Goal: Find specific page/section: Find specific page/section

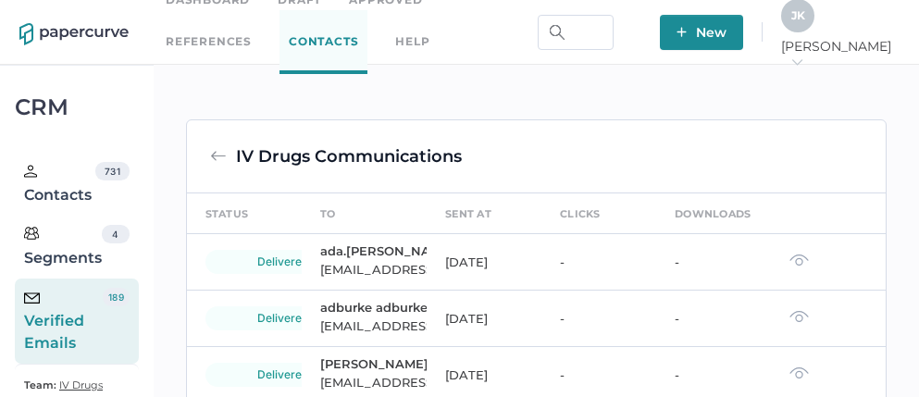
click at [56, 340] on div "Verified Emails" at bounding box center [63, 321] width 79 height 67
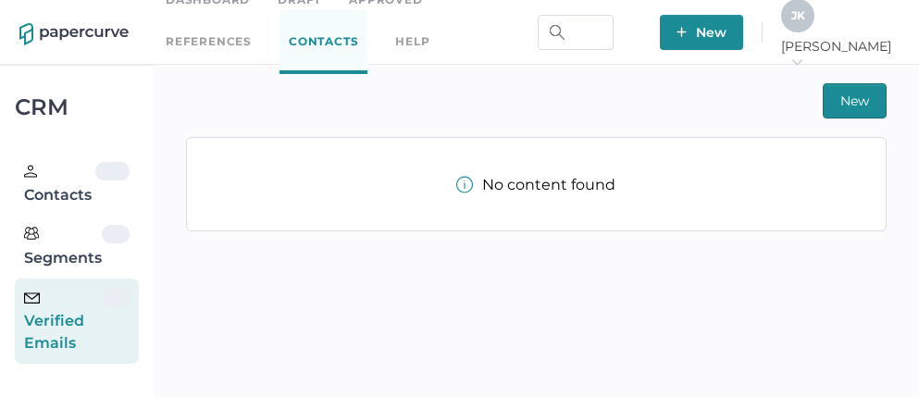
scroll to position [32, 0]
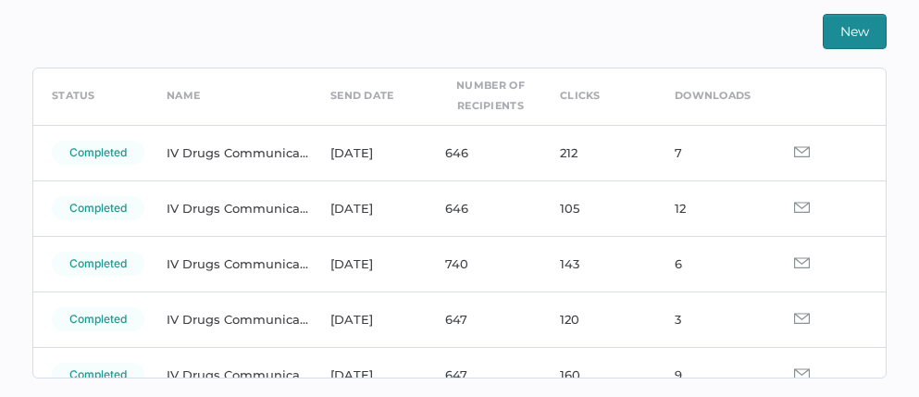
scroll to position [68, 0]
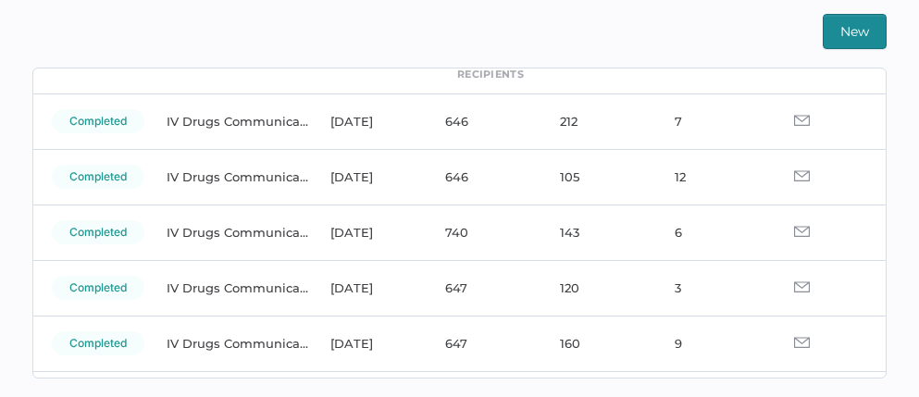
scroll to position [106, 0]
